Goal: Information Seeking & Learning: Learn about a topic

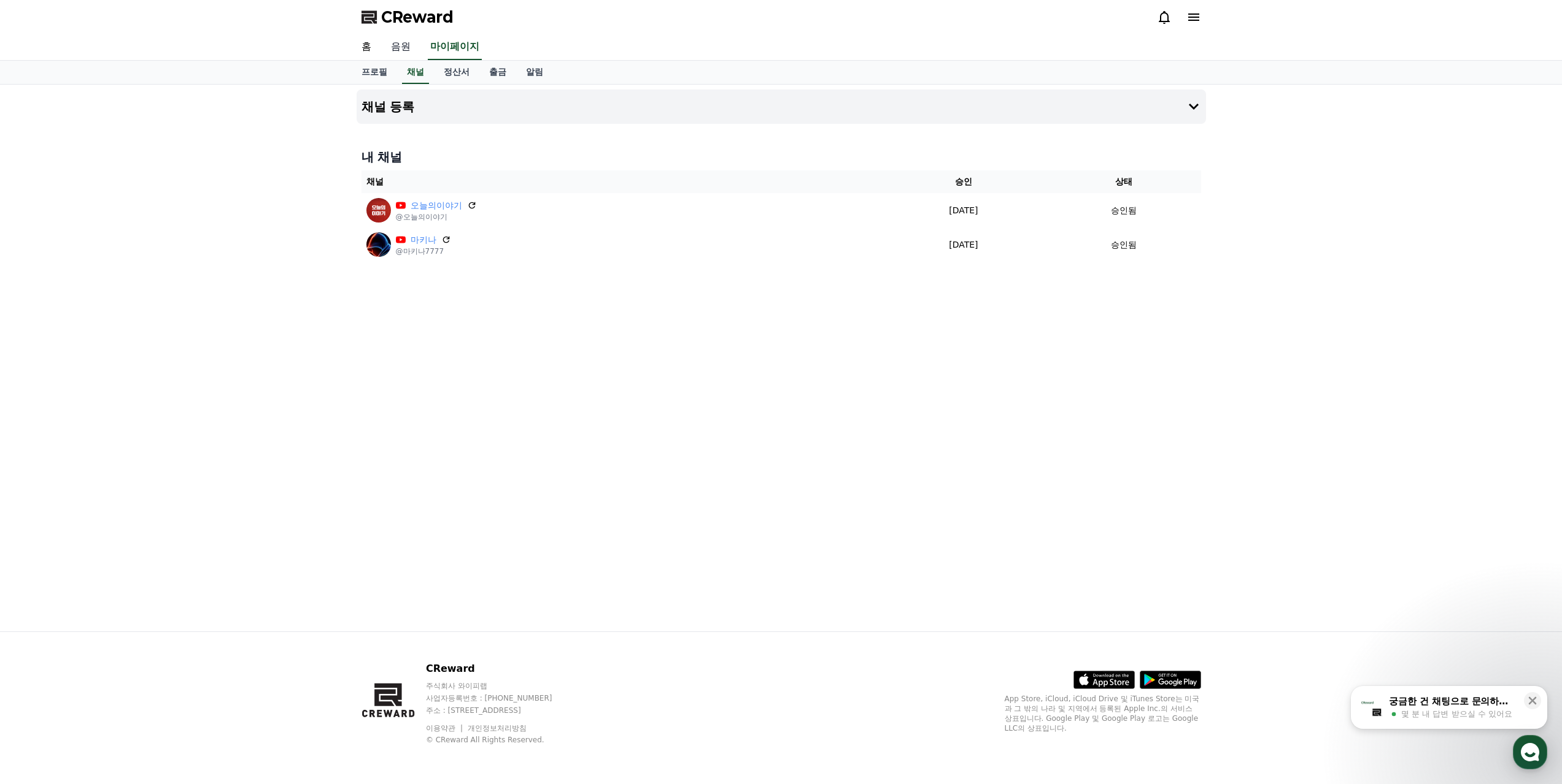
click at [402, 44] on link "음원" at bounding box center [400, 48] width 39 height 26
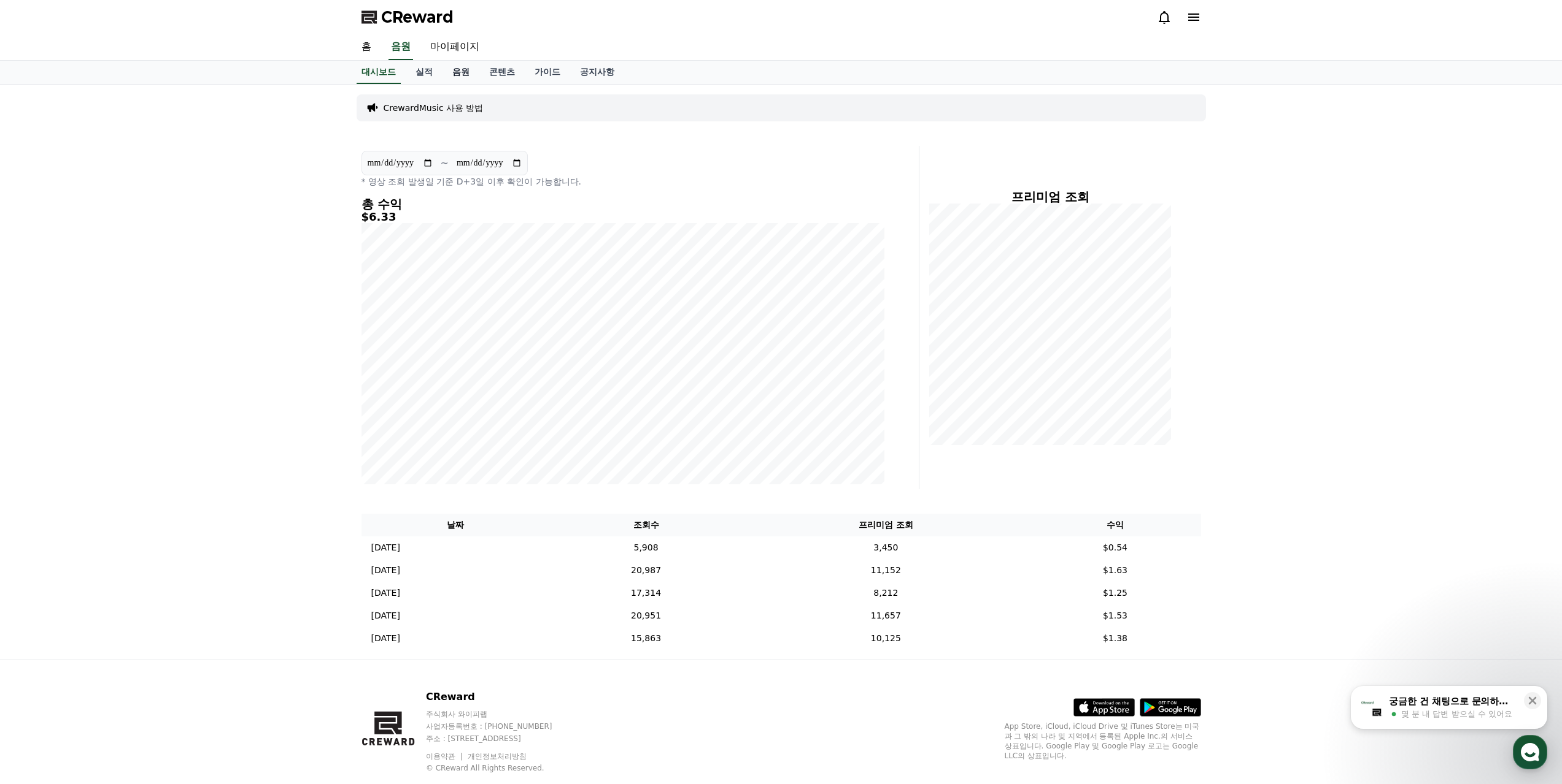
click at [464, 74] on link "음원" at bounding box center [460, 72] width 37 height 23
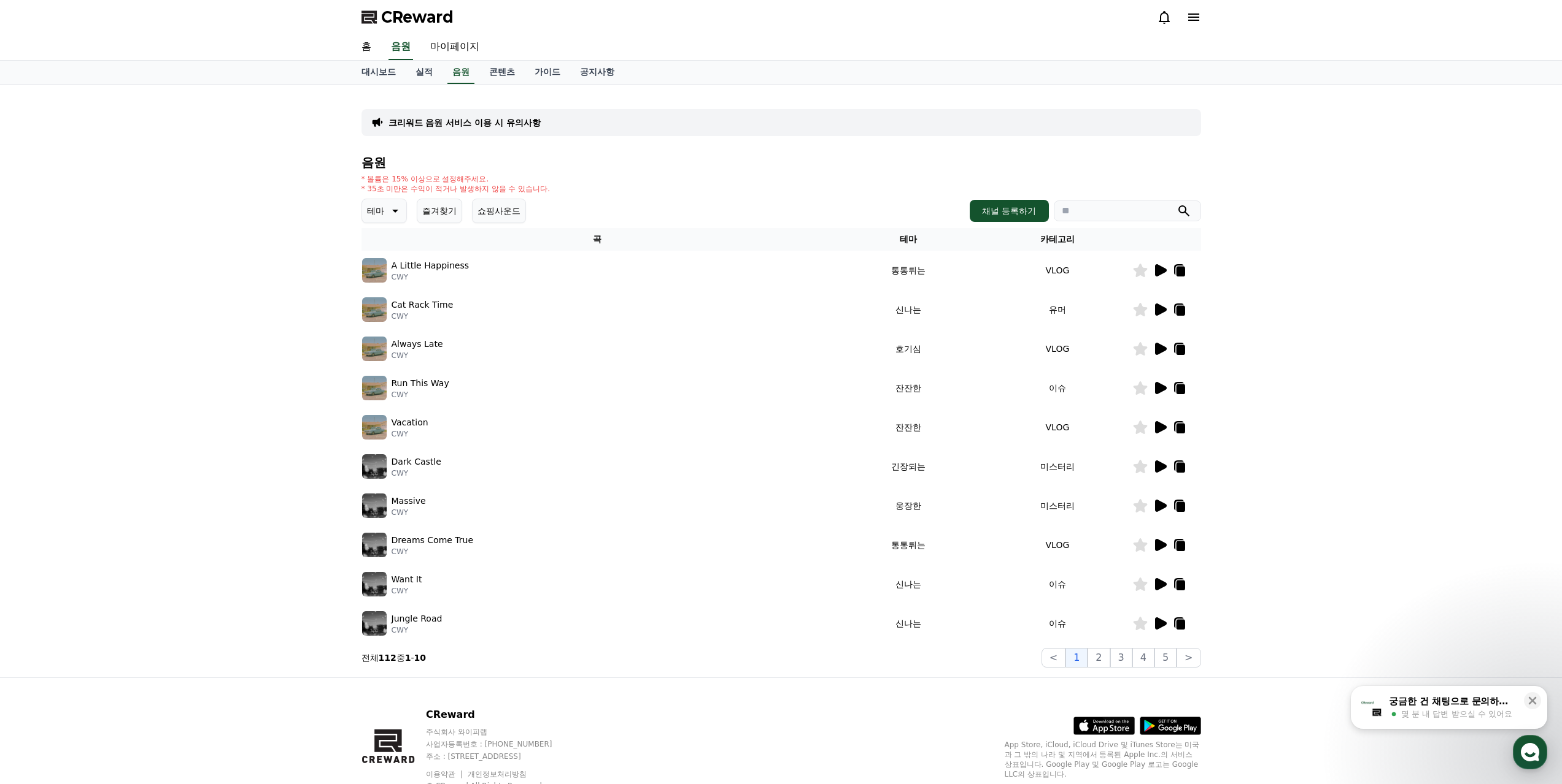
click at [1107, 220] on input "search" at bounding box center [1128, 211] width 147 height 21
type input "*"
click at [1176, 204] on button "submit" at bounding box center [1183, 211] width 15 height 15
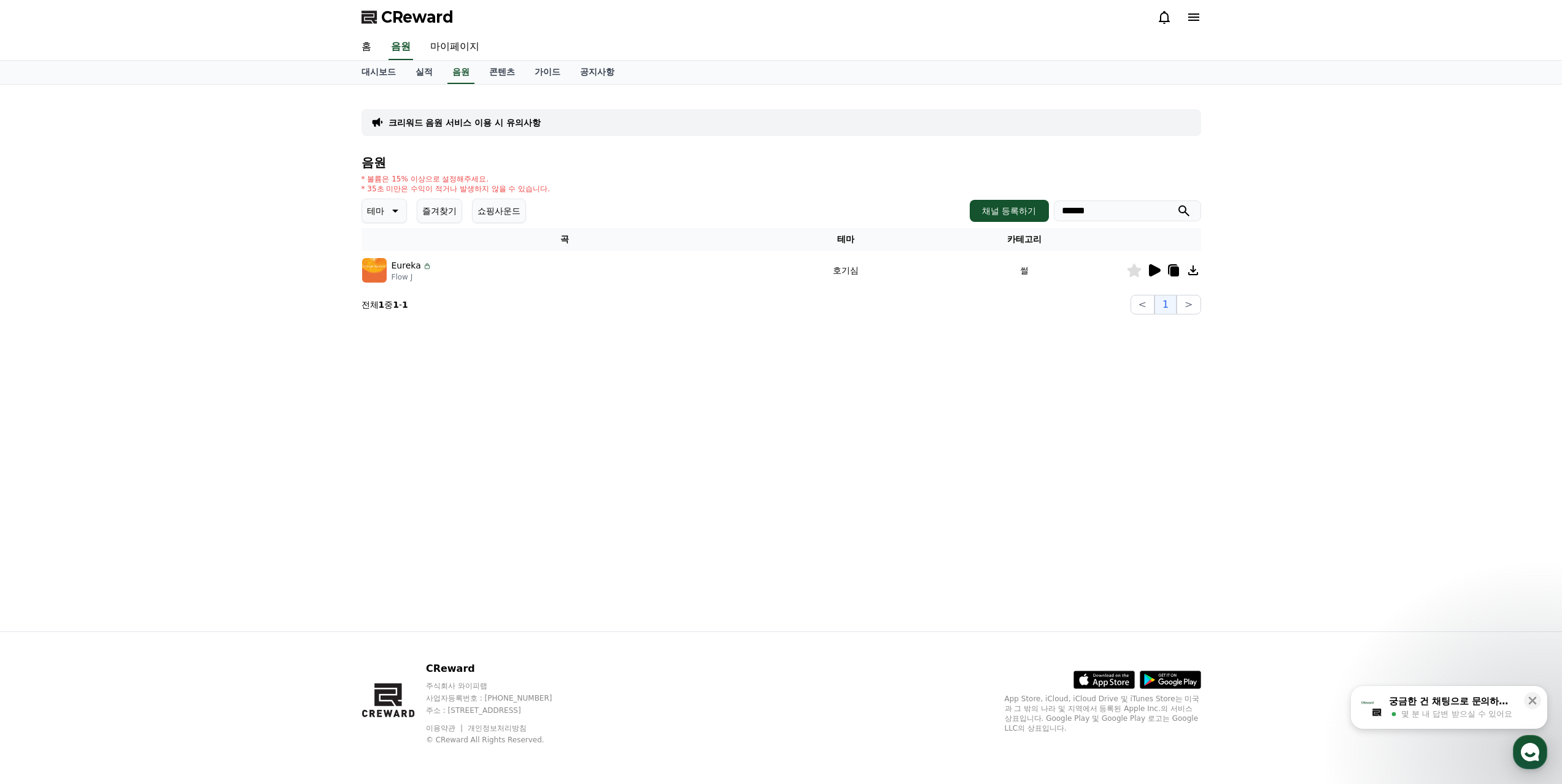
click at [1151, 268] on icon at bounding box center [1154, 270] width 12 height 12
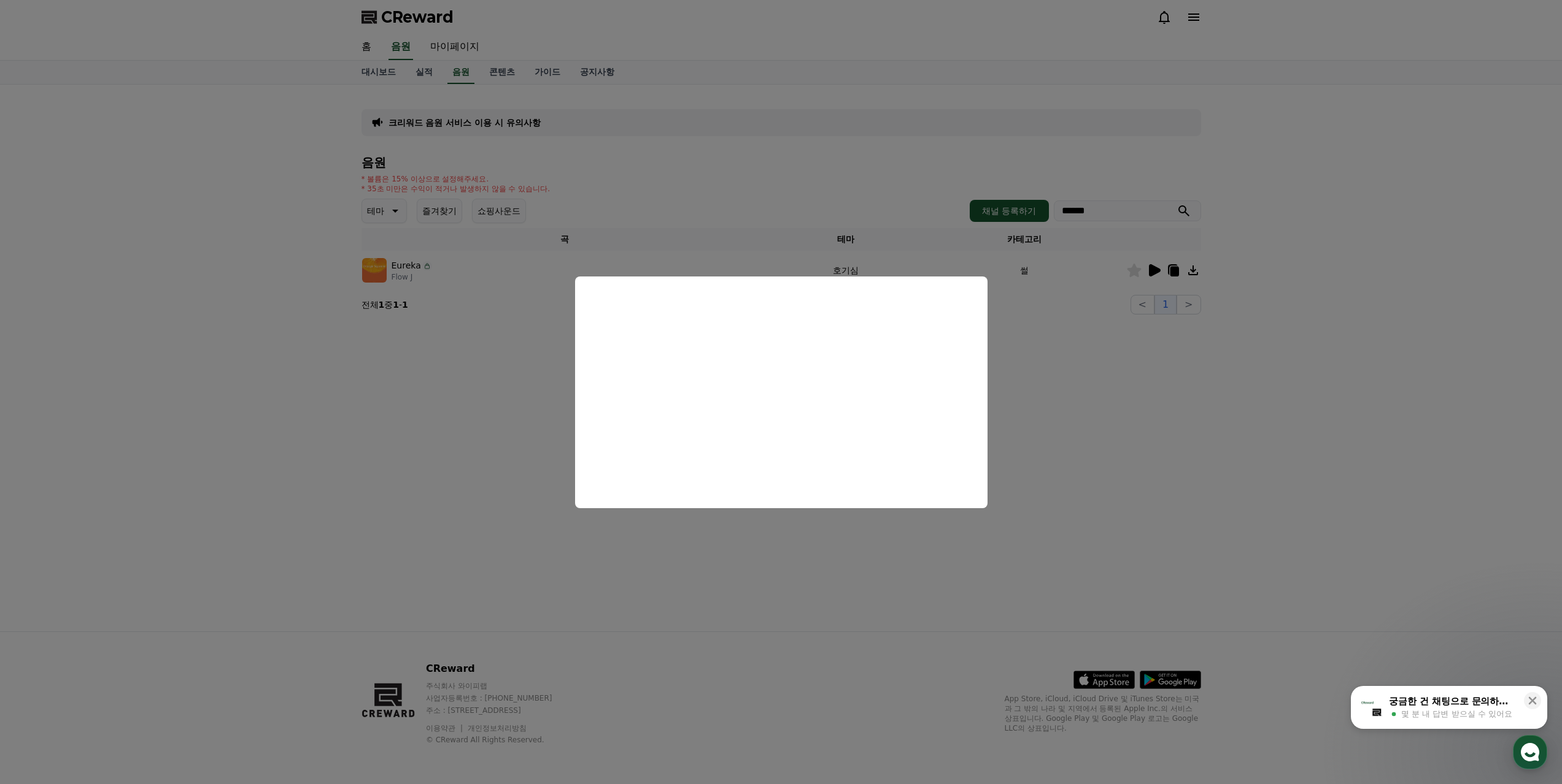
click at [845, 615] on button "close modal" at bounding box center [781, 392] width 1562 height 784
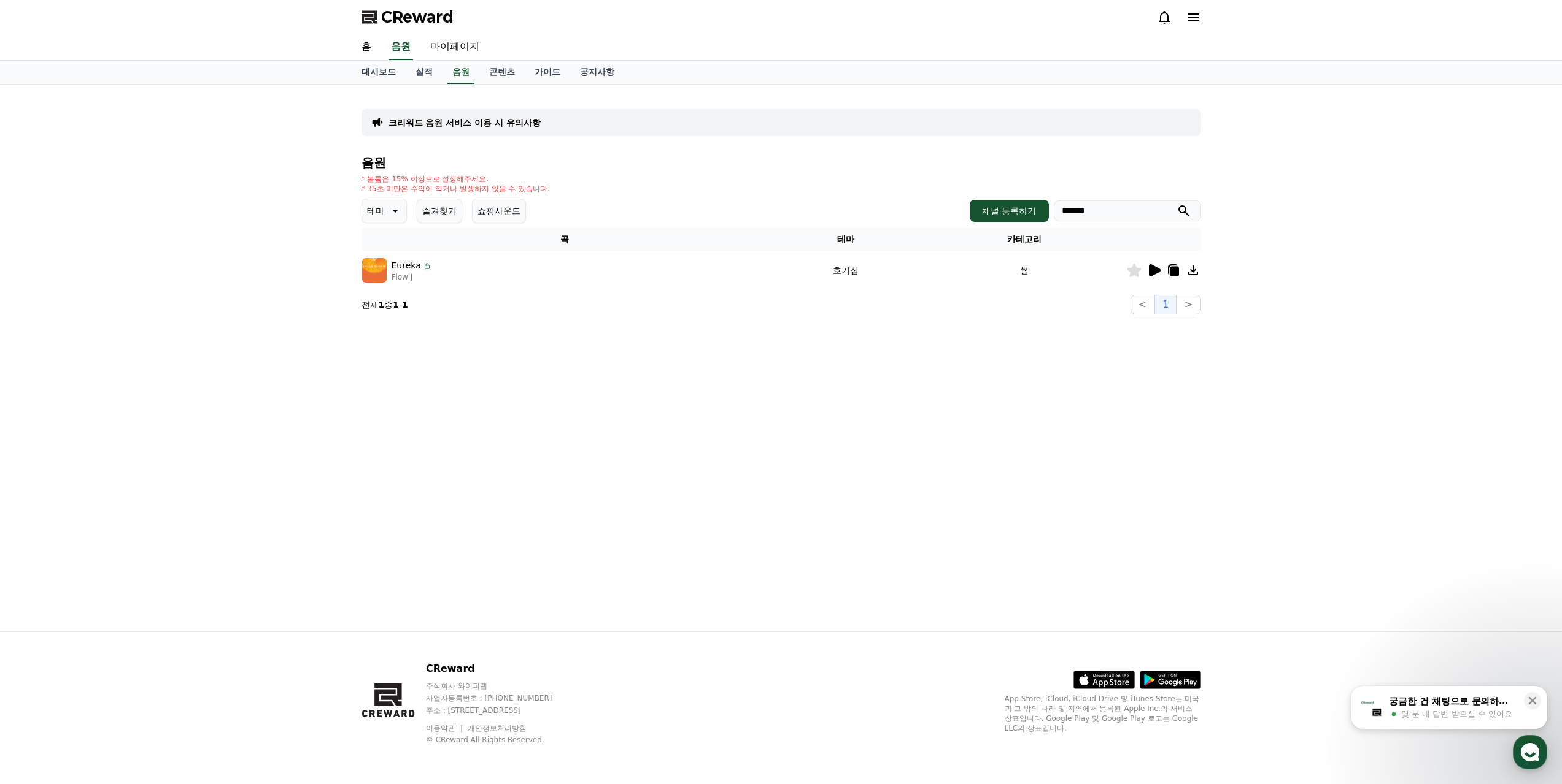
drag, startPoint x: 1110, startPoint y: 209, endPoint x: 921, endPoint y: 178, distance: 191.5
click at [914, 184] on div "음원 * 볼륨은 15% 이상으로 설정해주세요. * 35초 미만은 수익이 적거나 발생하지 않을 수 있습니다. 테마 즐겨찾기 쇼핑사운드 채널 등록…" at bounding box center [781, 235] width 839 height 159
click at [1176, 204] on button "submit" at bounding box center [1183, 211] width 15 height 15
click at [1153, 266] on icon at bounding box center [1154, 270] width 12 height 12
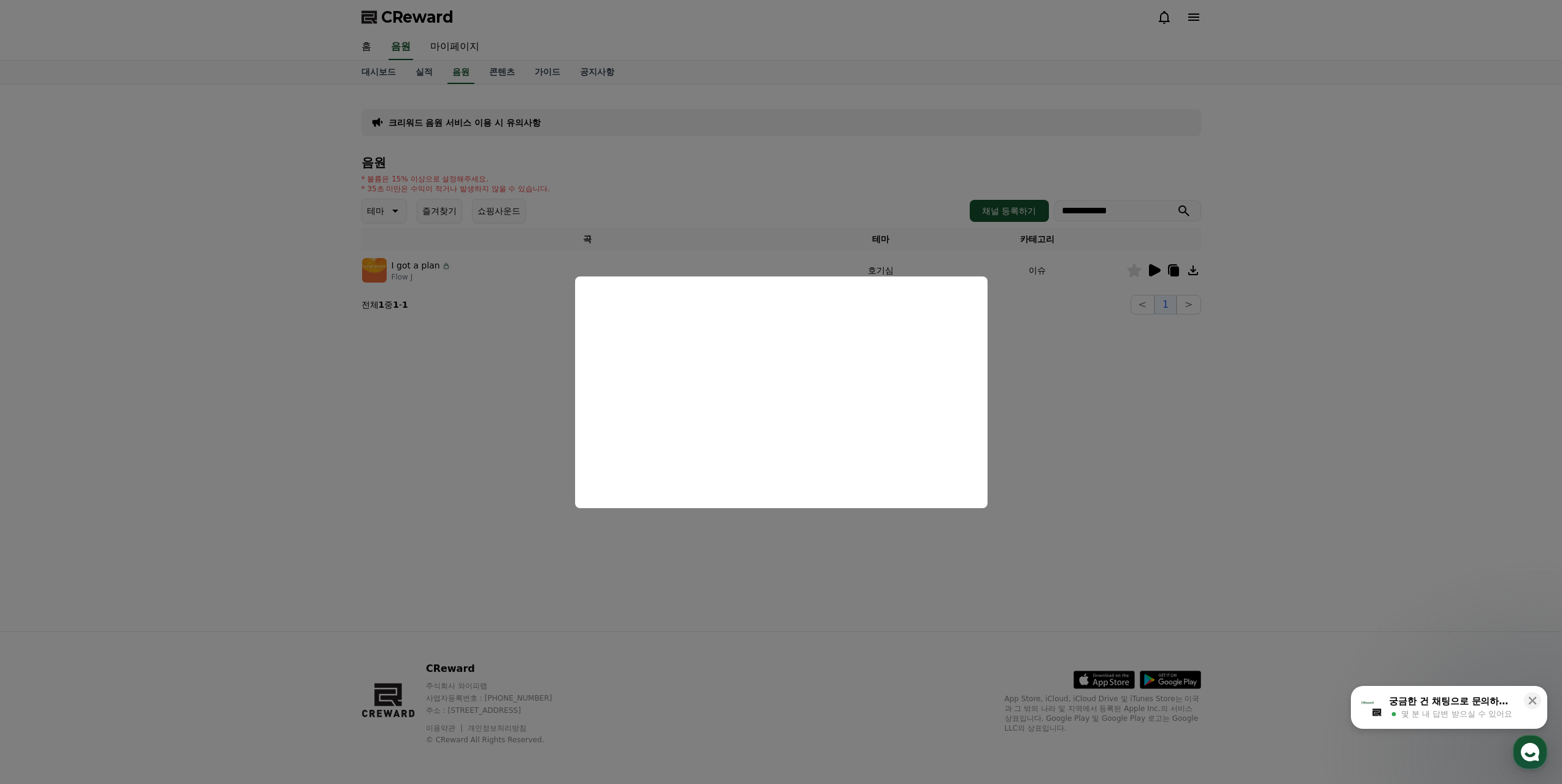
click at [1118, 386] on button "close modal" at bounding box center [781, 392] width 1562 height 784
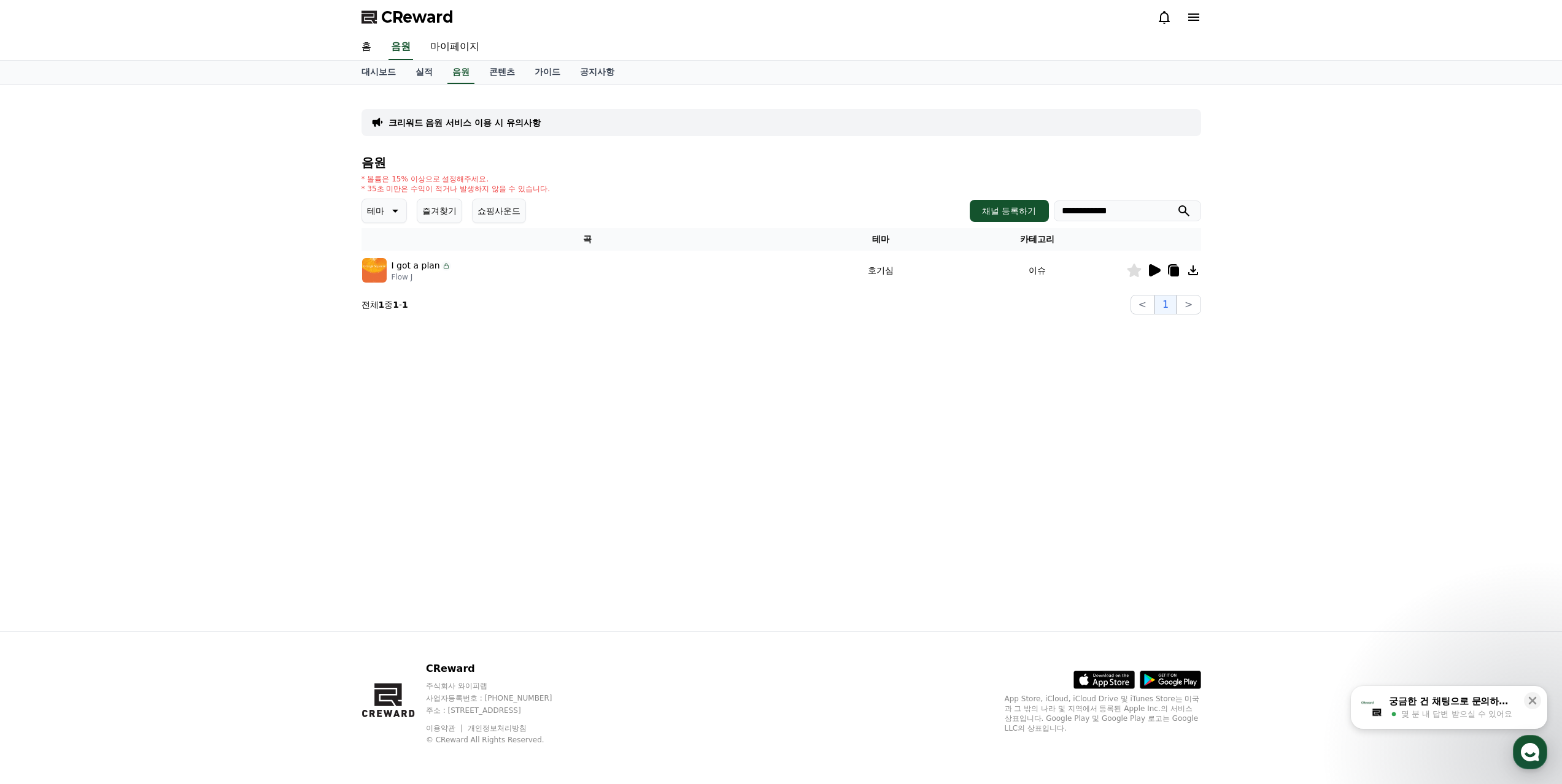
click at [1175, 270] on icon at bounding box center [1173, 271] width 9 height 10
drag, startPoint x: 1135, startPoint y: 213, endPoint x: 952, endPoint y: 199, distance: 183.5
click at [946, 206] on div "**********" at bounding box center [781, 211] width 839 height 25
click at [1176, 204] on button "submit" at bounding box center [1183, 211] width 15 height 15
click at [1078, 211] on input "**********" at bounding box center [1128, 211] width 147 height 21
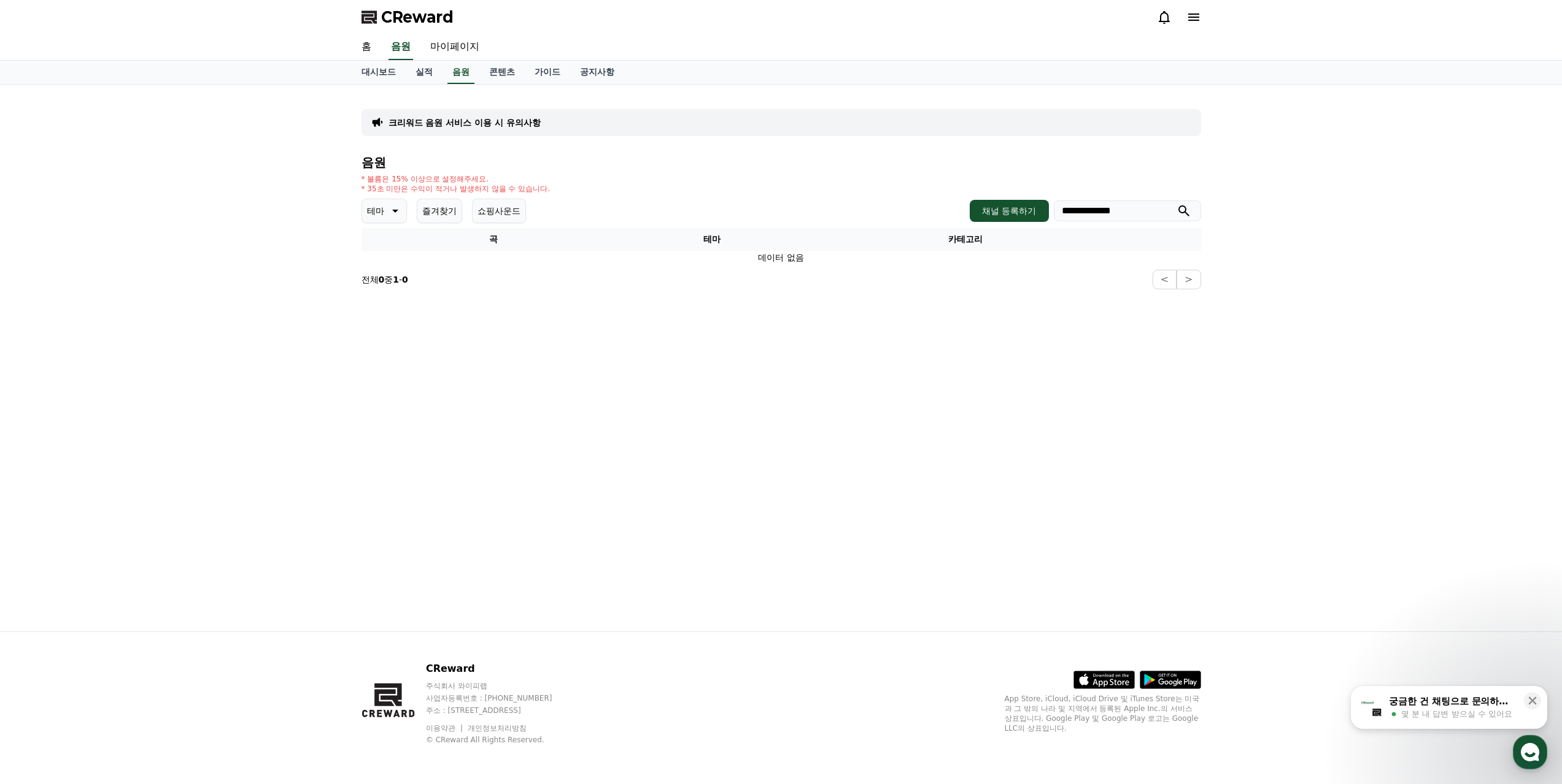
click at [1176, 204] on button "submit" at bounding box center [1183, 211] width 15 height 15
click at [1156, 268] on icon at bounding box center [1161, 270] width 12 height 12
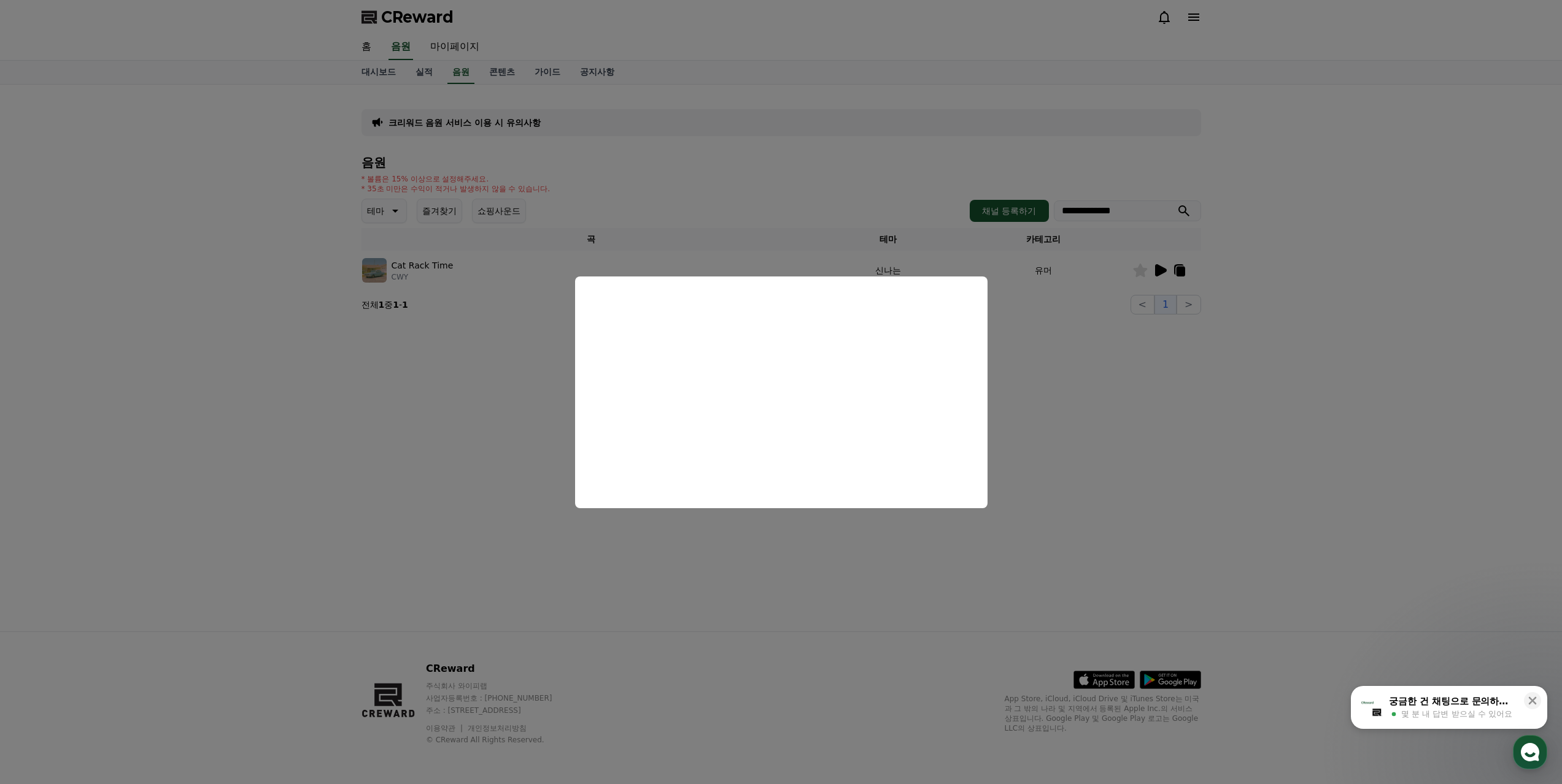
click at [1188, 432] on button "close modal" at bounding box center [781, 392] width 1562 height 784
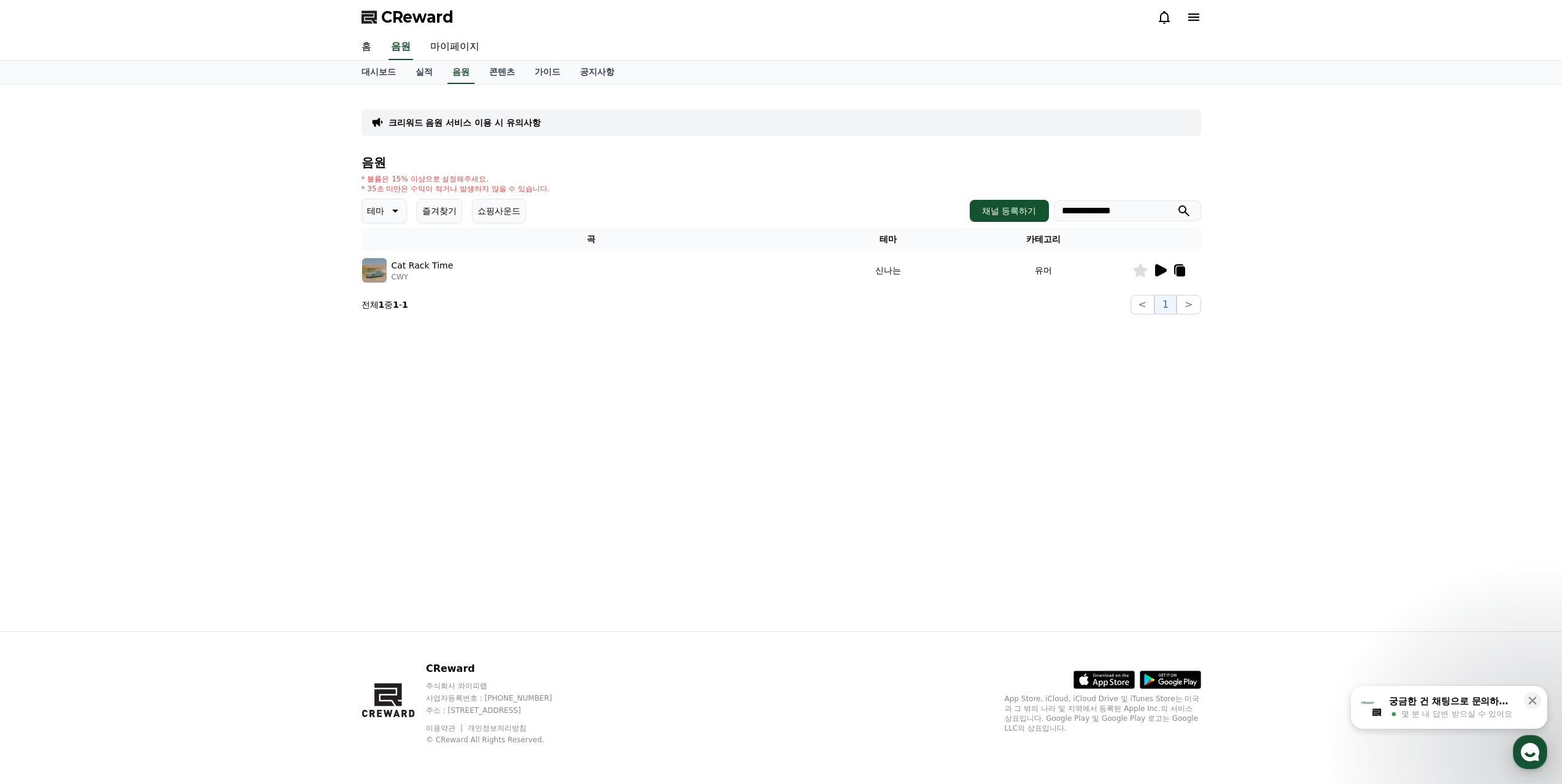
drag, startPoint x: 1151, startPoint y: 215, endPoint x: 918, endPoint y: 205, distance: 233.2
click at [919, 205] on div "**********" at bounding box center [781, 211] width 839 height 25
type input "******"
click at [1176, 204] on button "submit" at bounding box center [1183, 211] width 15 height 15
click at [1150, 271] on icon at bounding box center [1154, 270] width 12 height 12
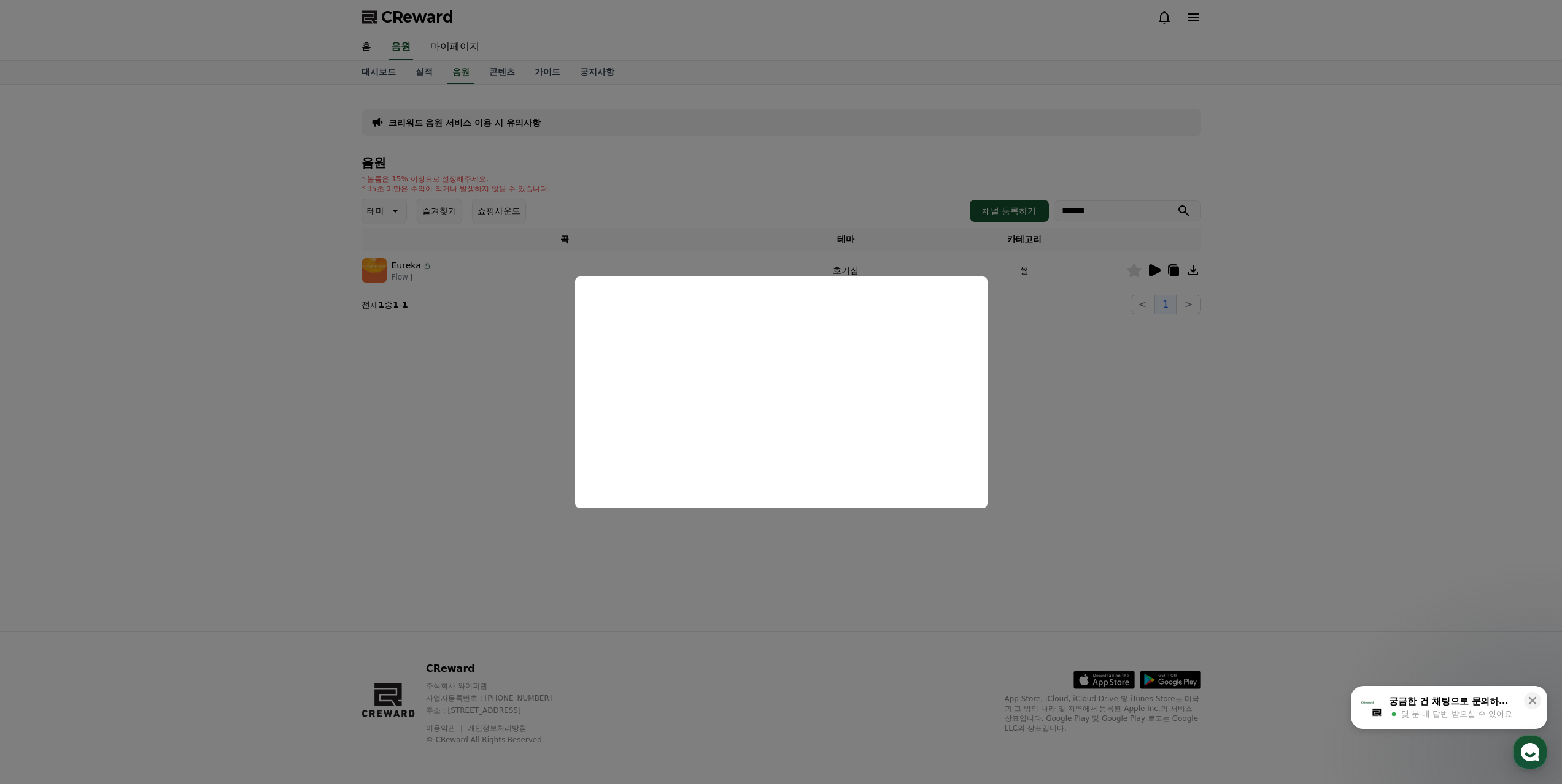
click at [770, 577] on button "close modal" at bounding box center [781, 392] width 1562 height 784
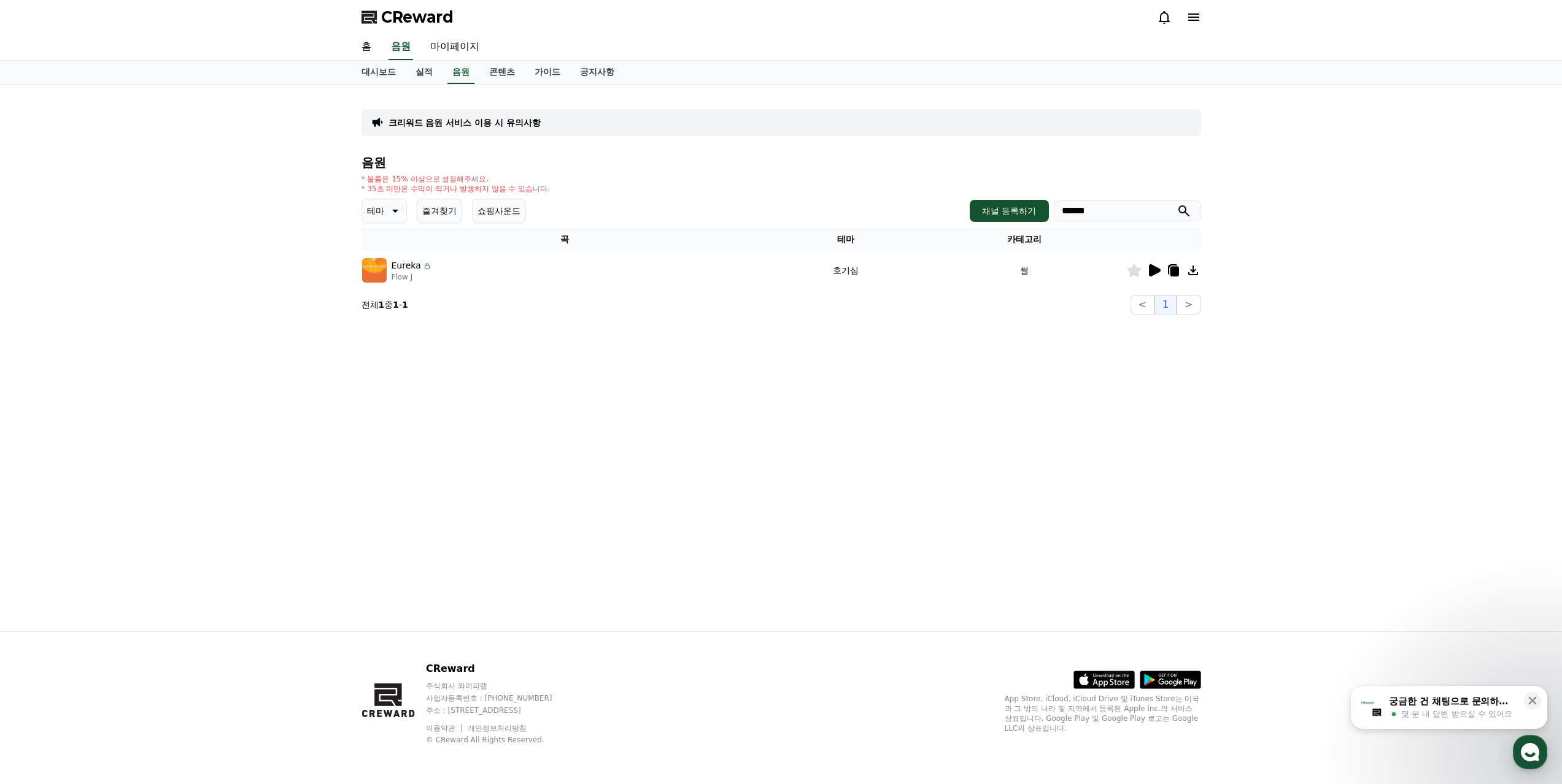
click at [1171, 265] on icon at bounding box center [1172, 269] width 10 height 11
click at [1149, 268] on icon at bounding box center [1154, 270] width 12 height 12
